Goal: Task Accomplishment & Management: Complete application form

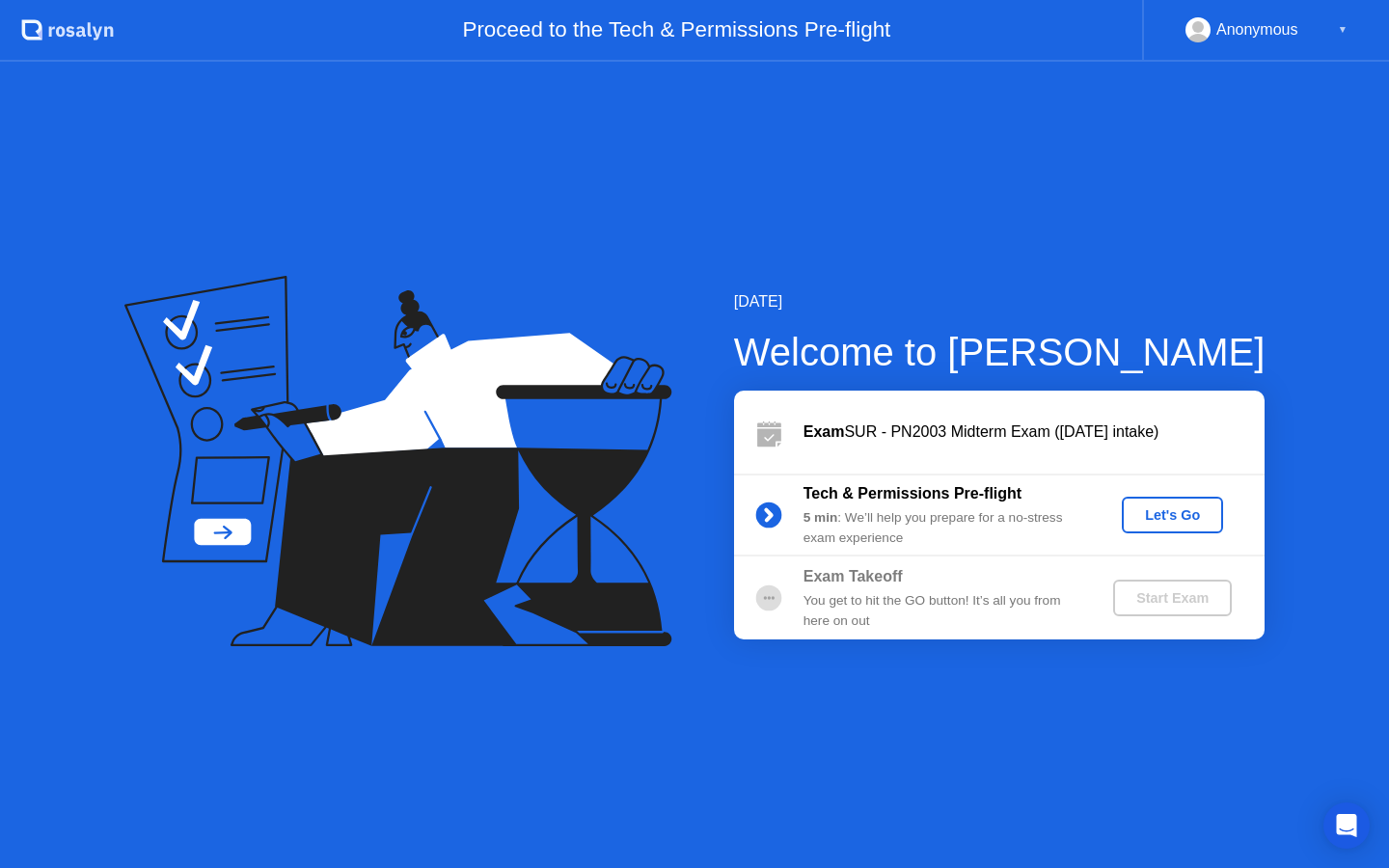
click at [1161, 512] on div "Let's Go" at bounding box center [1172, 515] width 86 height 16
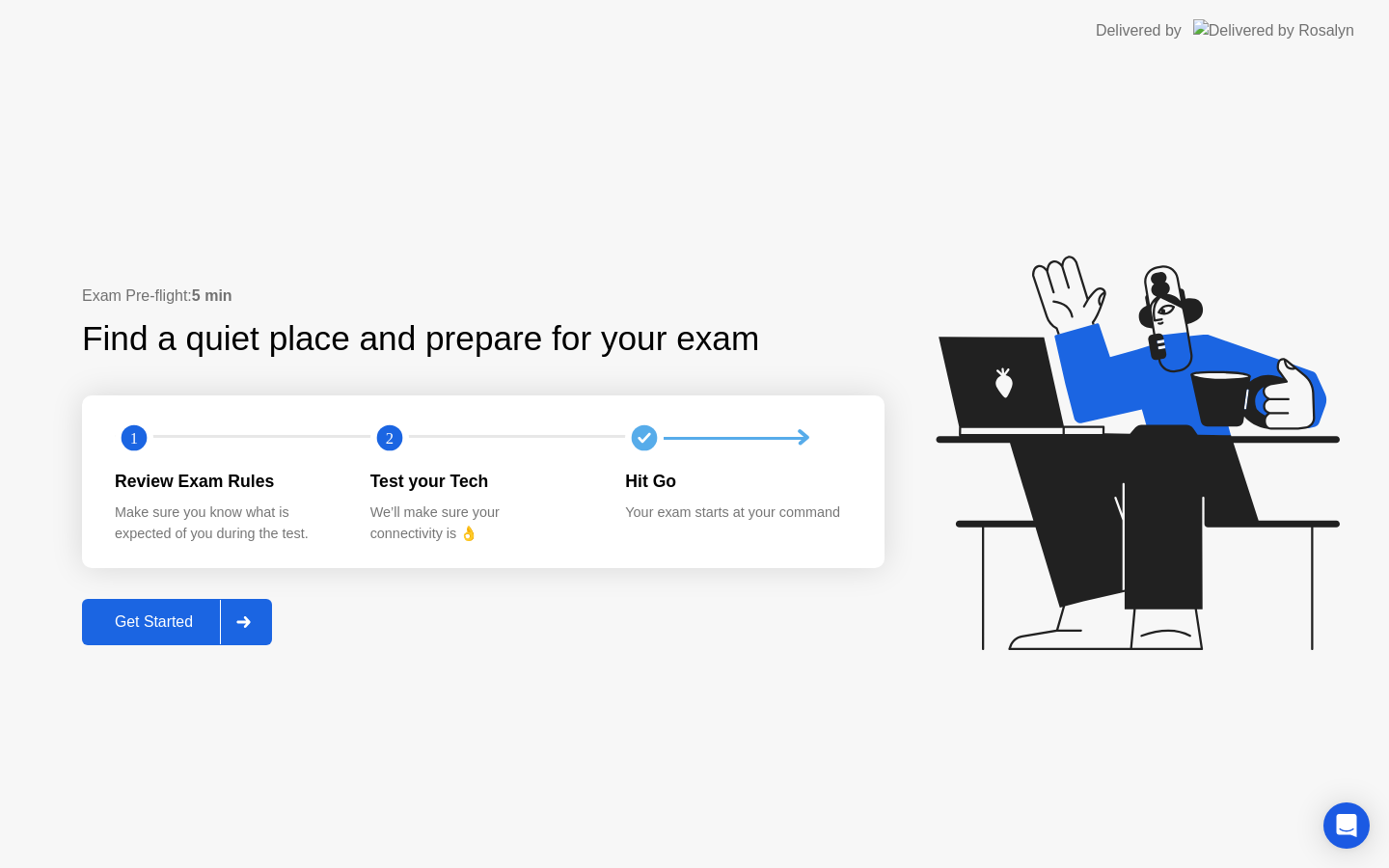
click at [145, 616] on div "Get Started" at bounding box center [153, 622] width 132 height 18
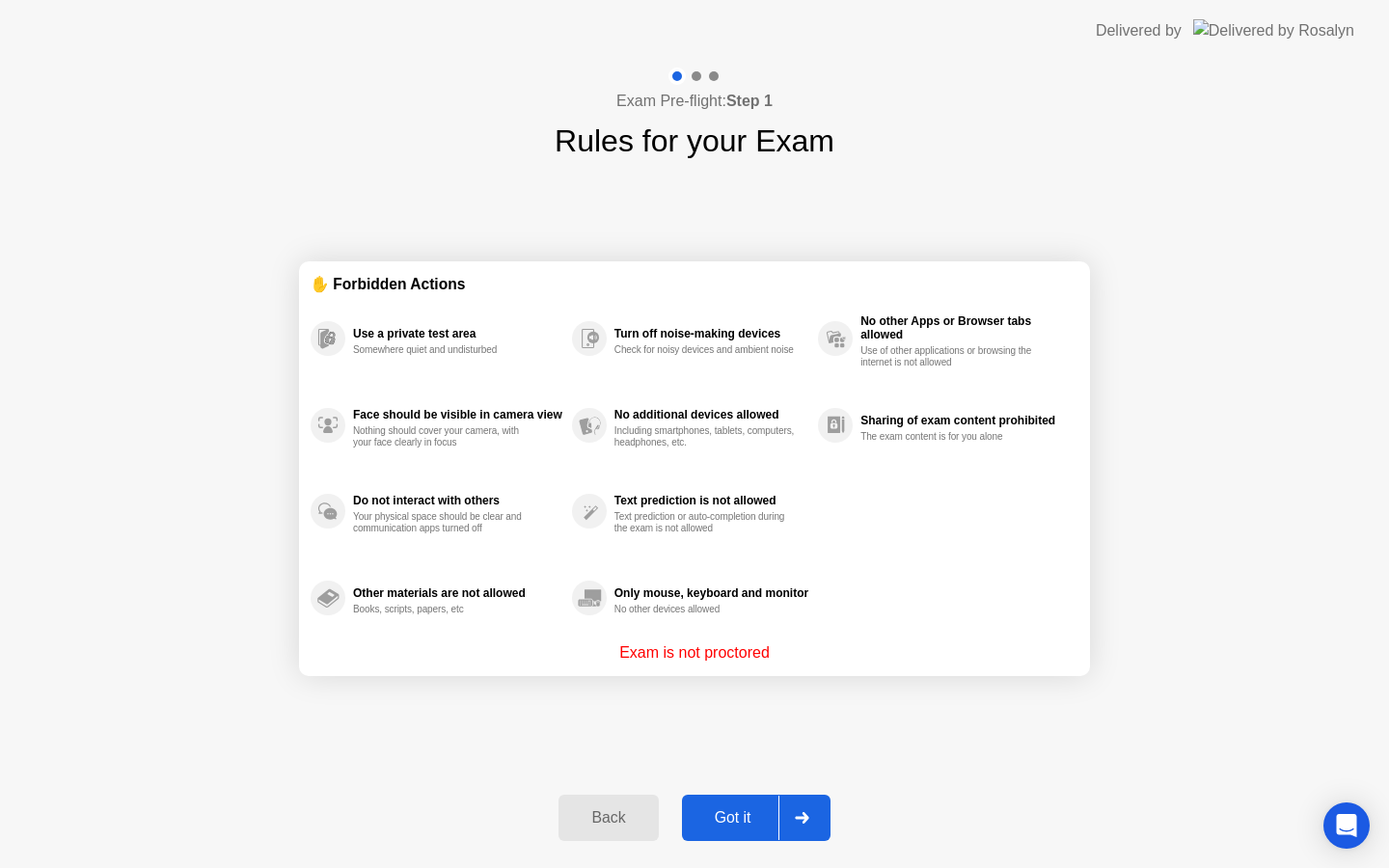
click at [795, 810] on div at bounding box center [801, 818] width 46 height 44
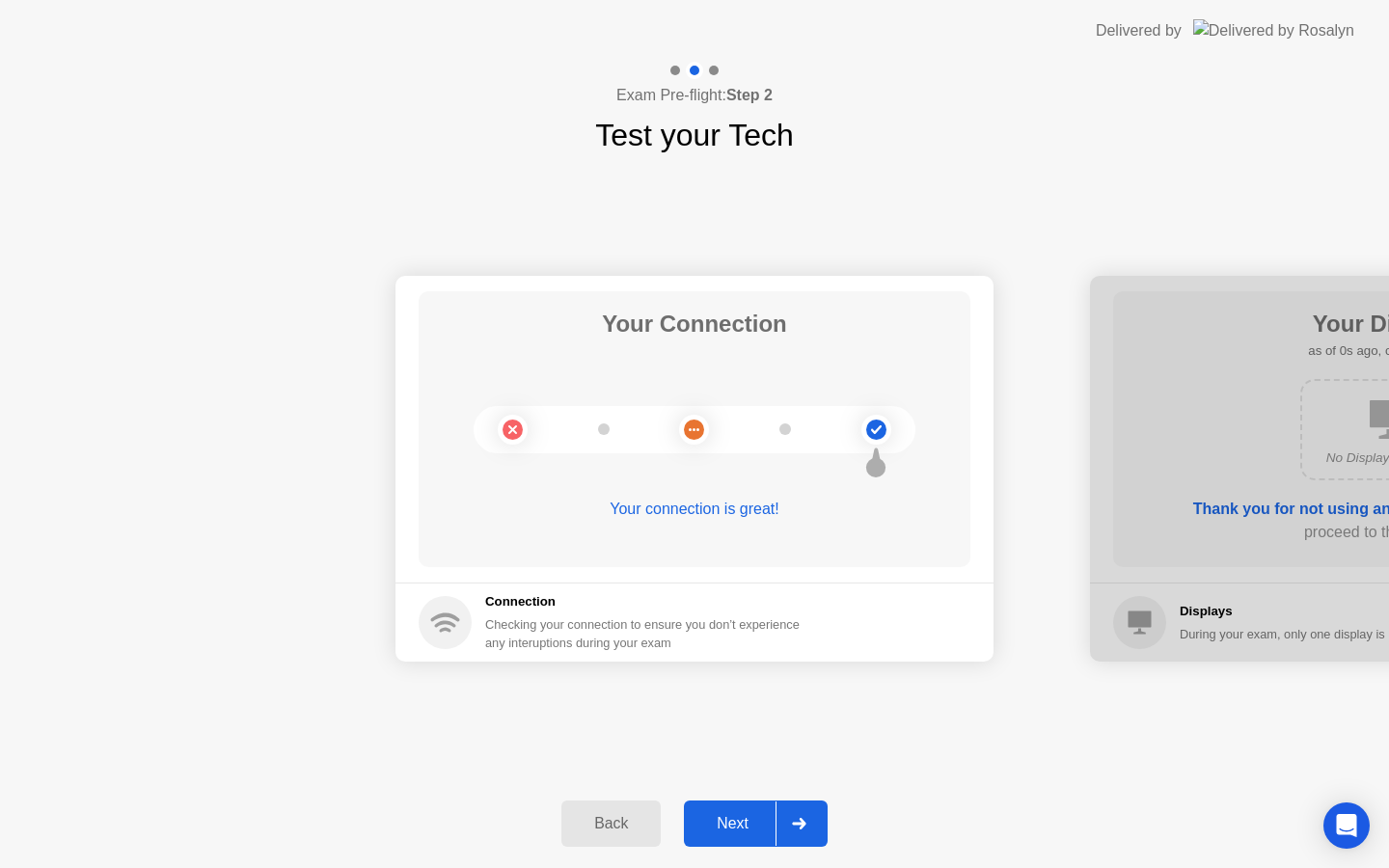
click at [767, 825] on div "Next" at bounding box center [732, 824] width 86 height 18
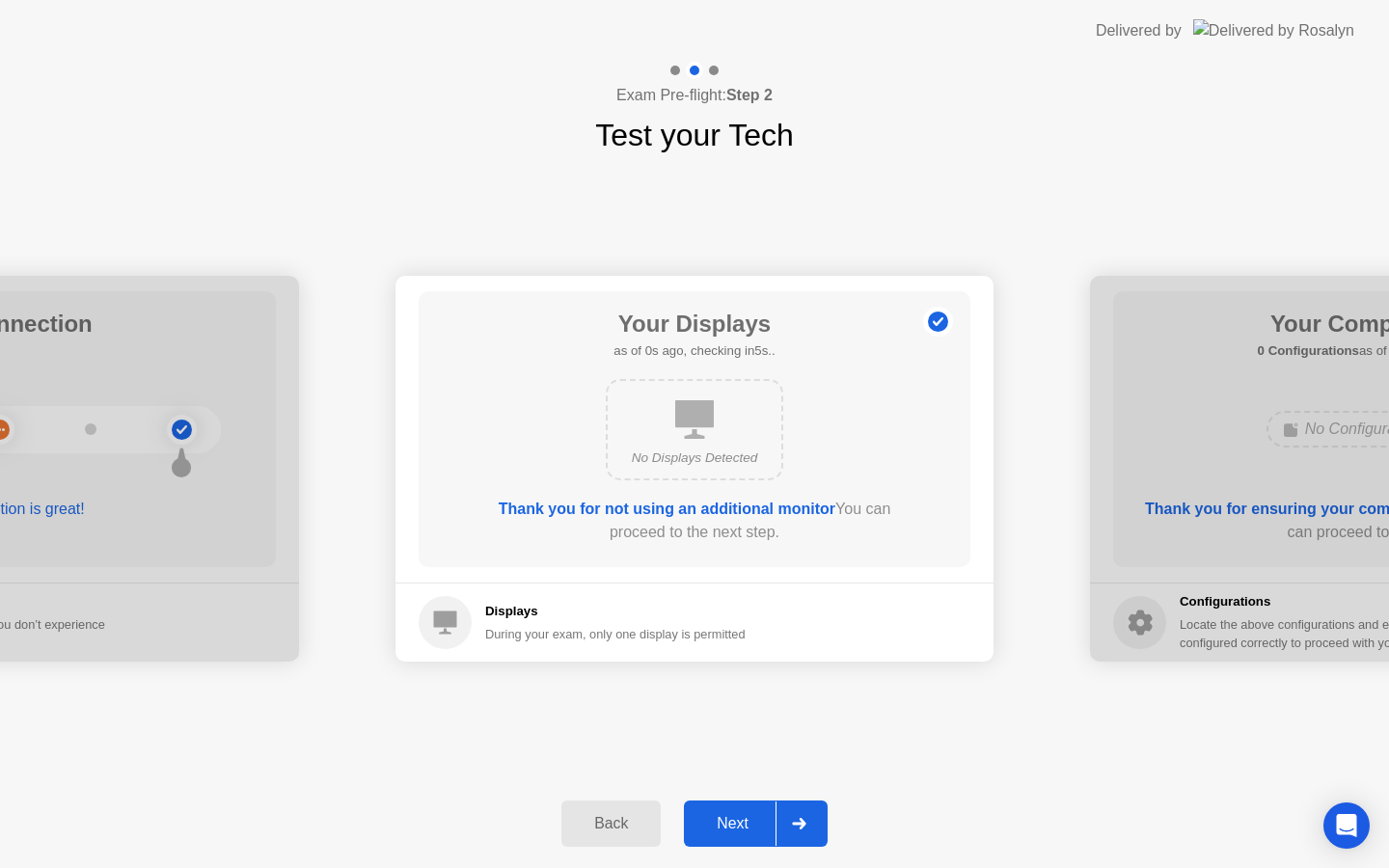
click at [767, 825] on div "Next" at bounding box center [732, 824] width 86 height 18
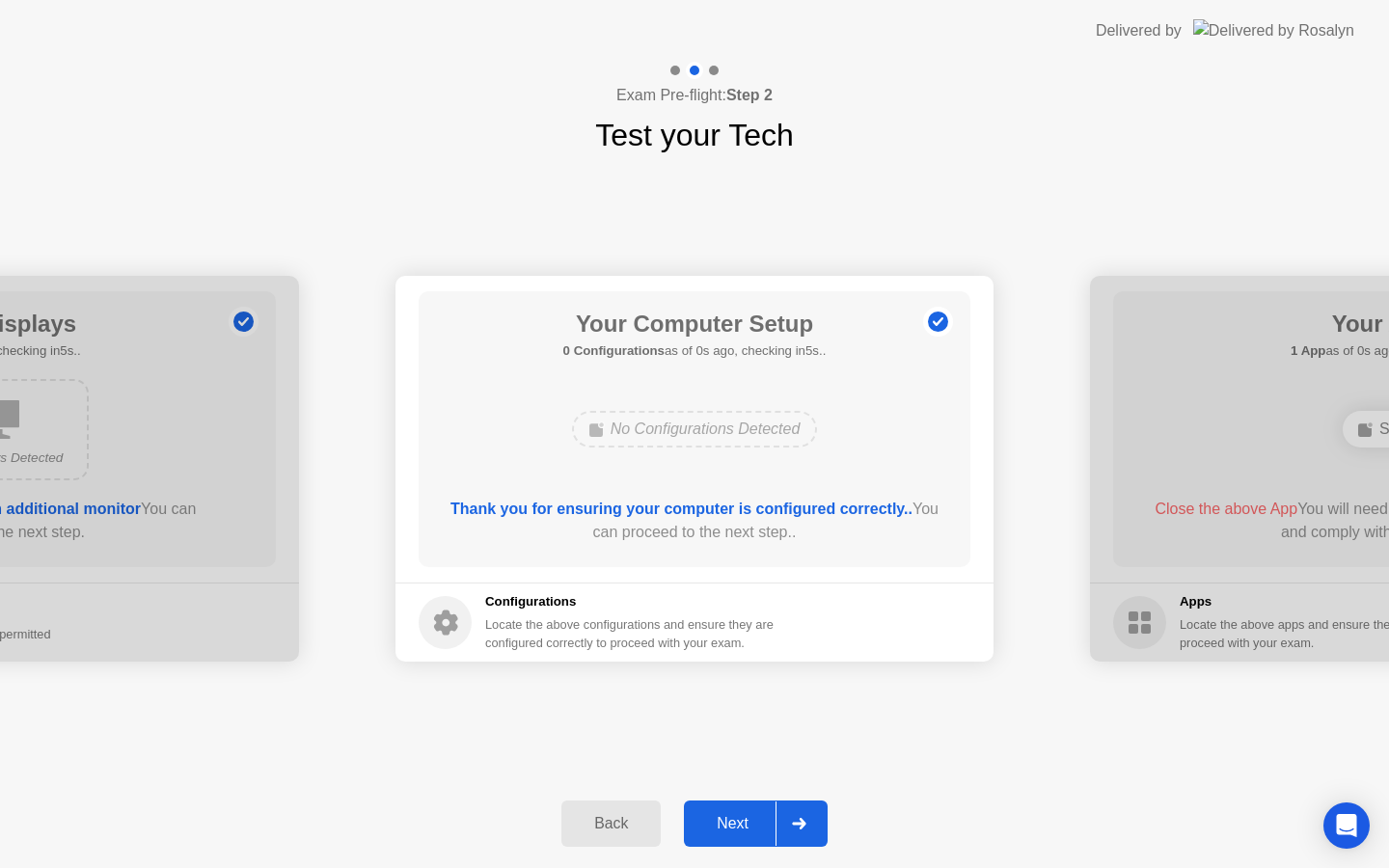
click at [767, 825] on div "Next" at bounding box center [732, 824] width 86 height 18
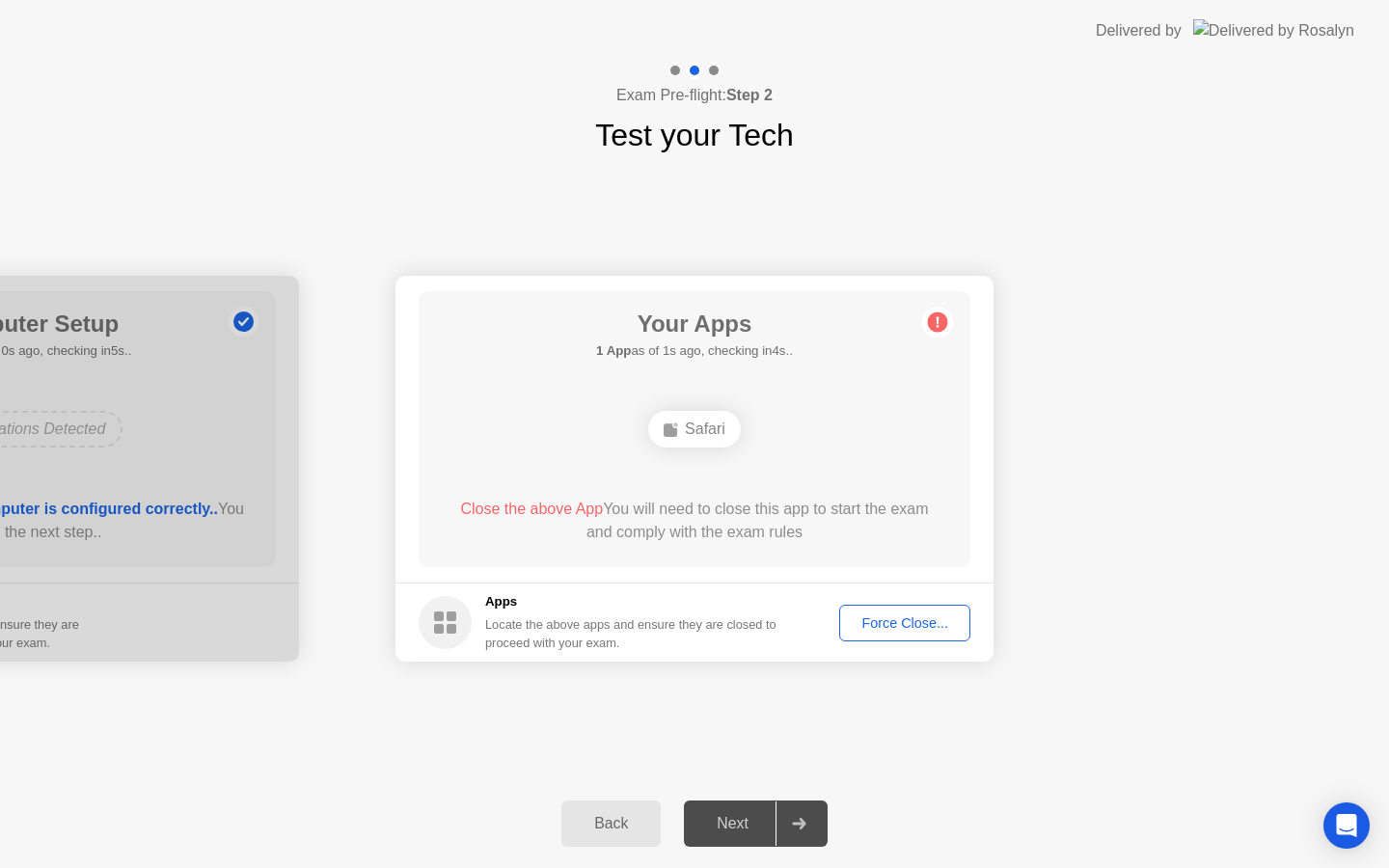
click at [899, 631] on div "Force Close..." at bounding box center [905, 623] width 118 height 16
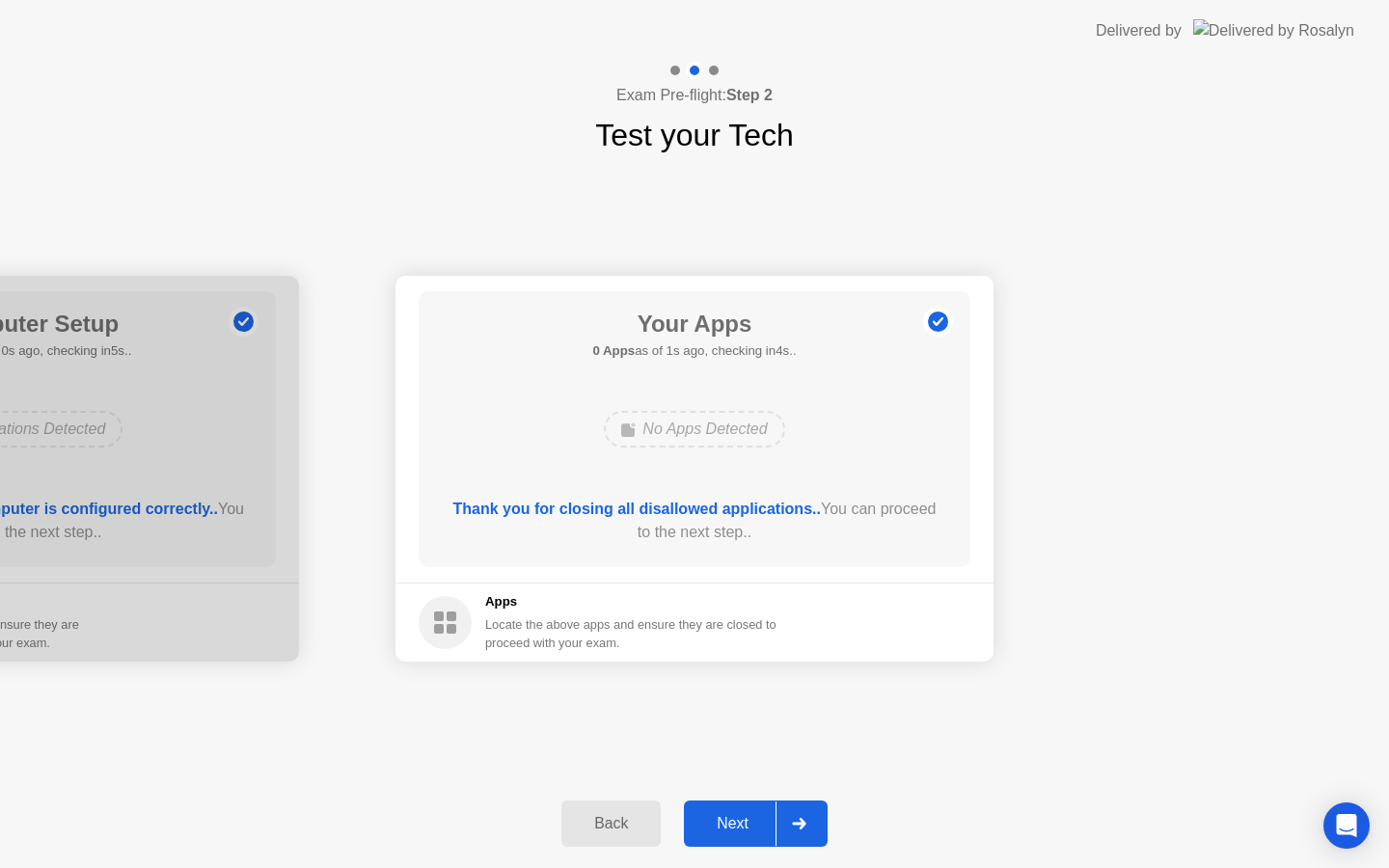
click at [757, 822] on div "Next" at bounding box center [732, 824] width 86 height 18
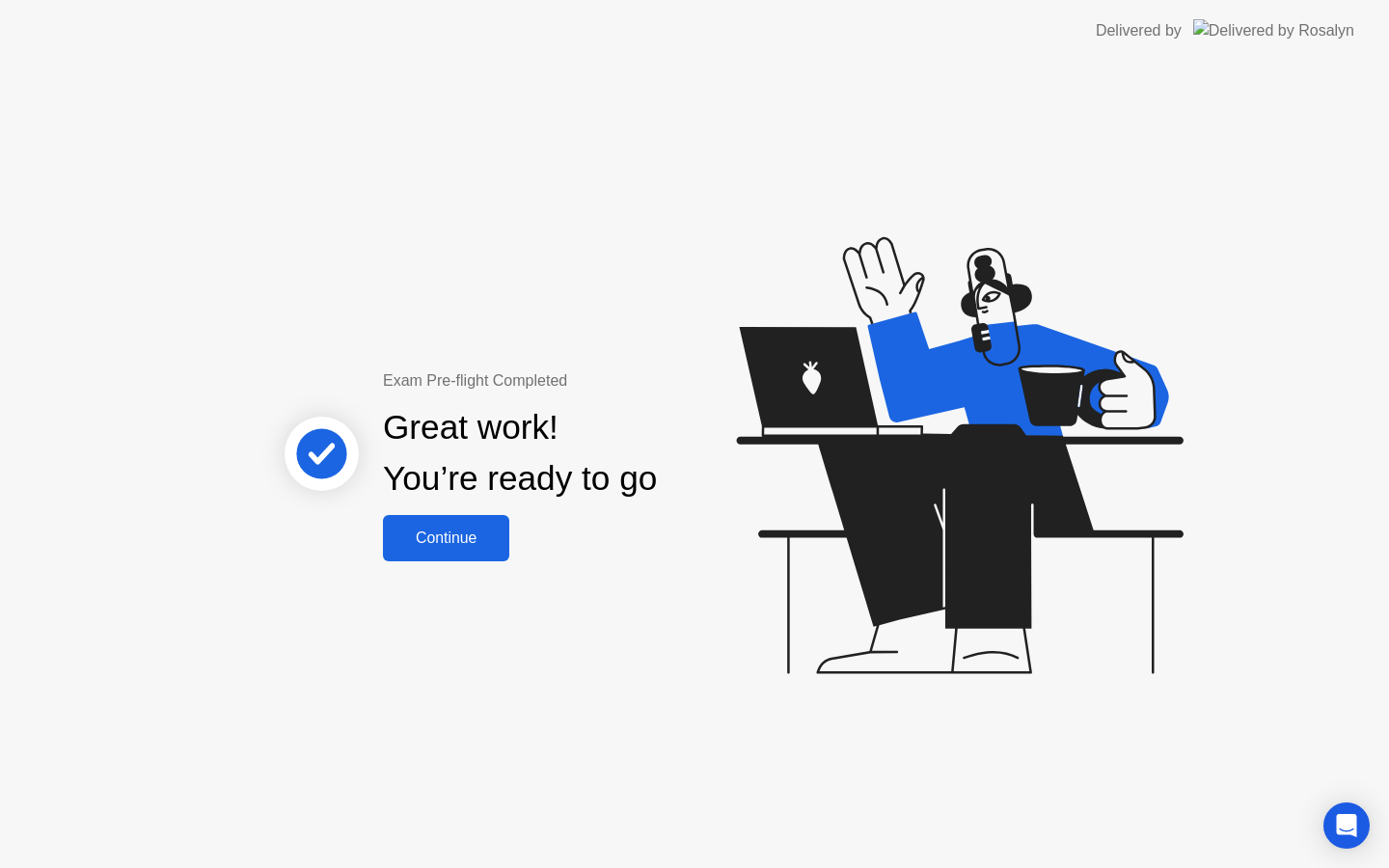
click at [470, 558] on button "Continue" at bounding box center [446, 538] width 127 height 46
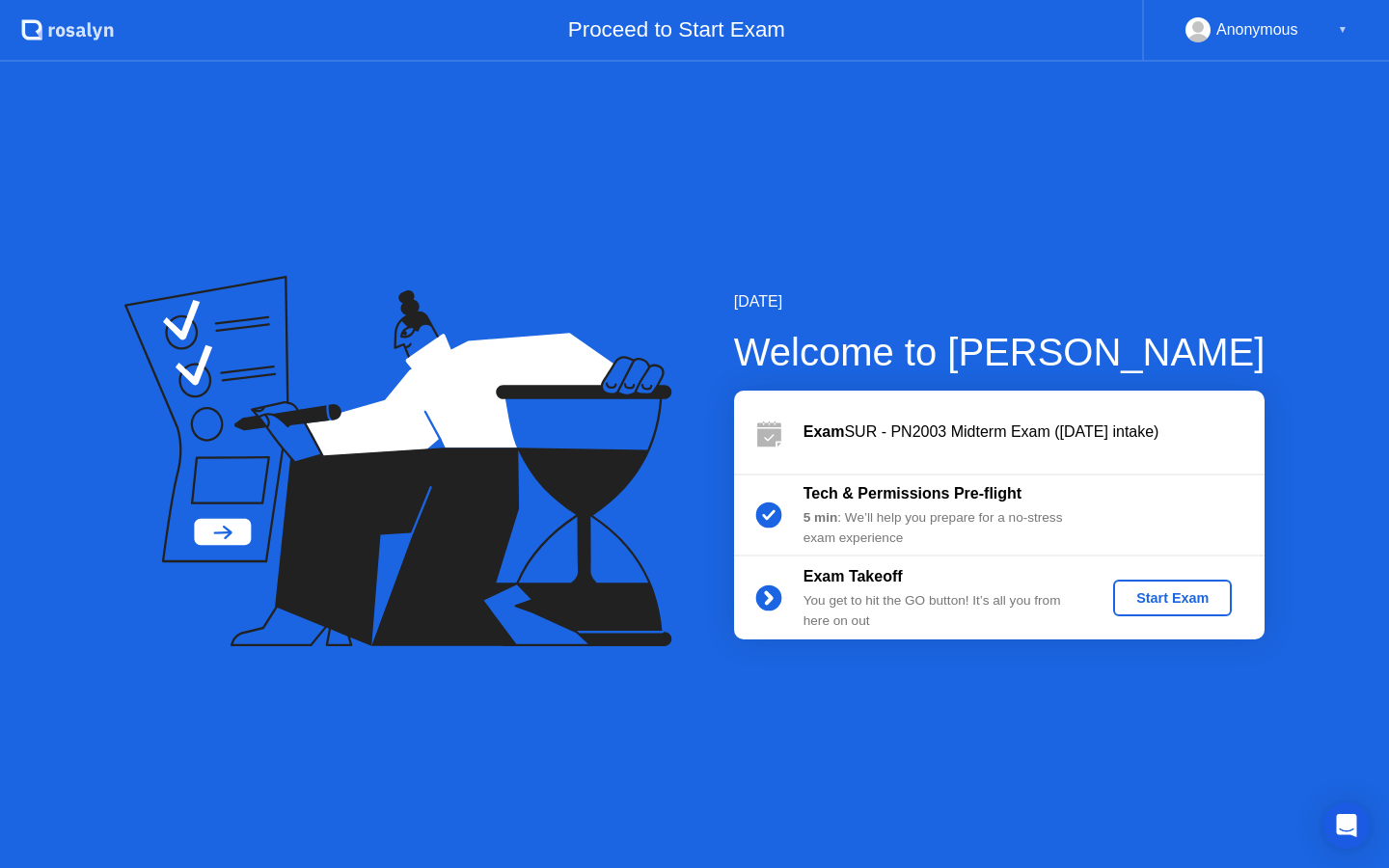
click at [1186, 609] on button "Start Exam" at bounding box center [1173, 598] width 119 height 36
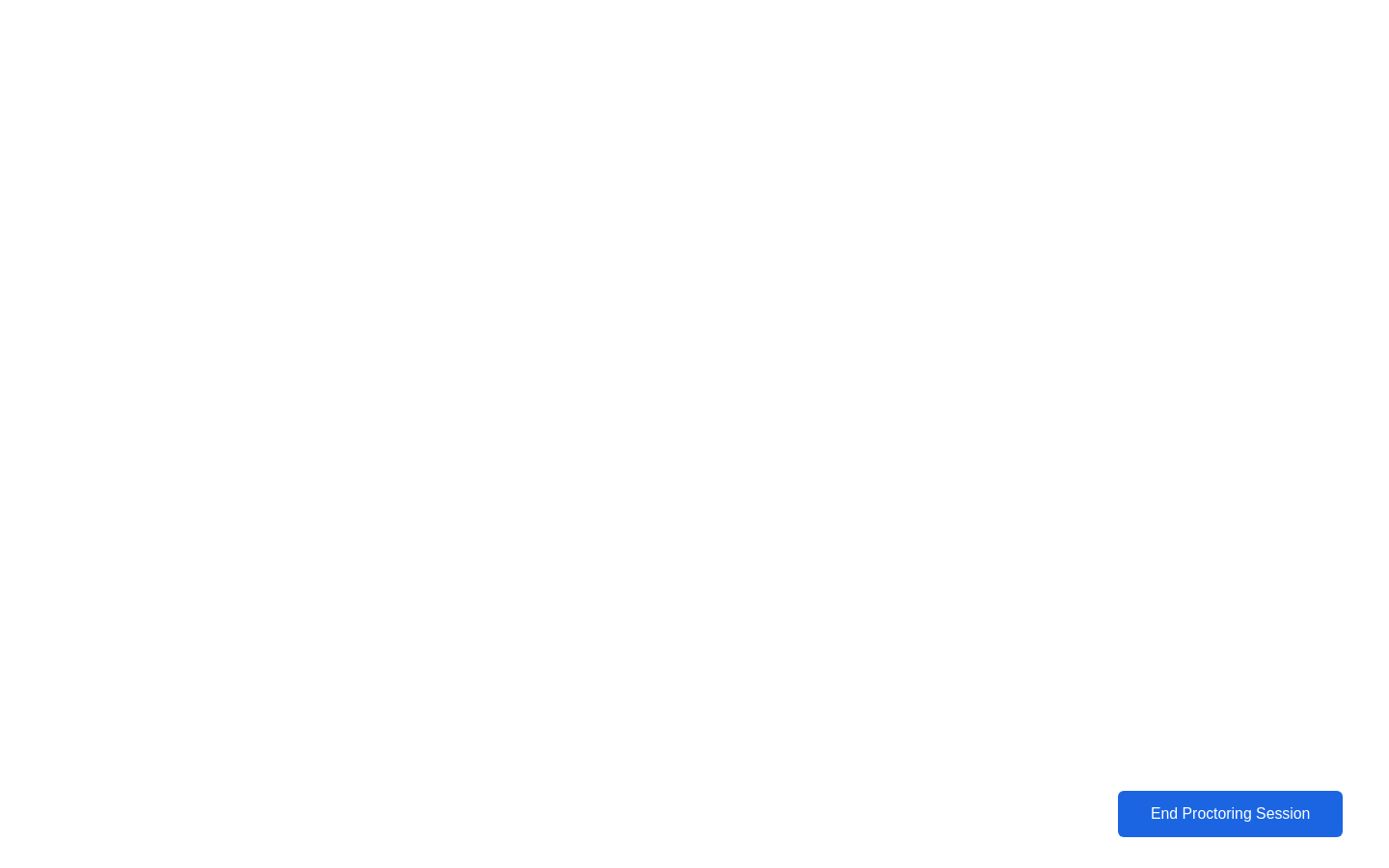
click at [1251, 814] on div "End Proctoring Session" at bounding box center [1230, 814] width 214 height 18
